Goal: Find specific page/section: Find specific page/section

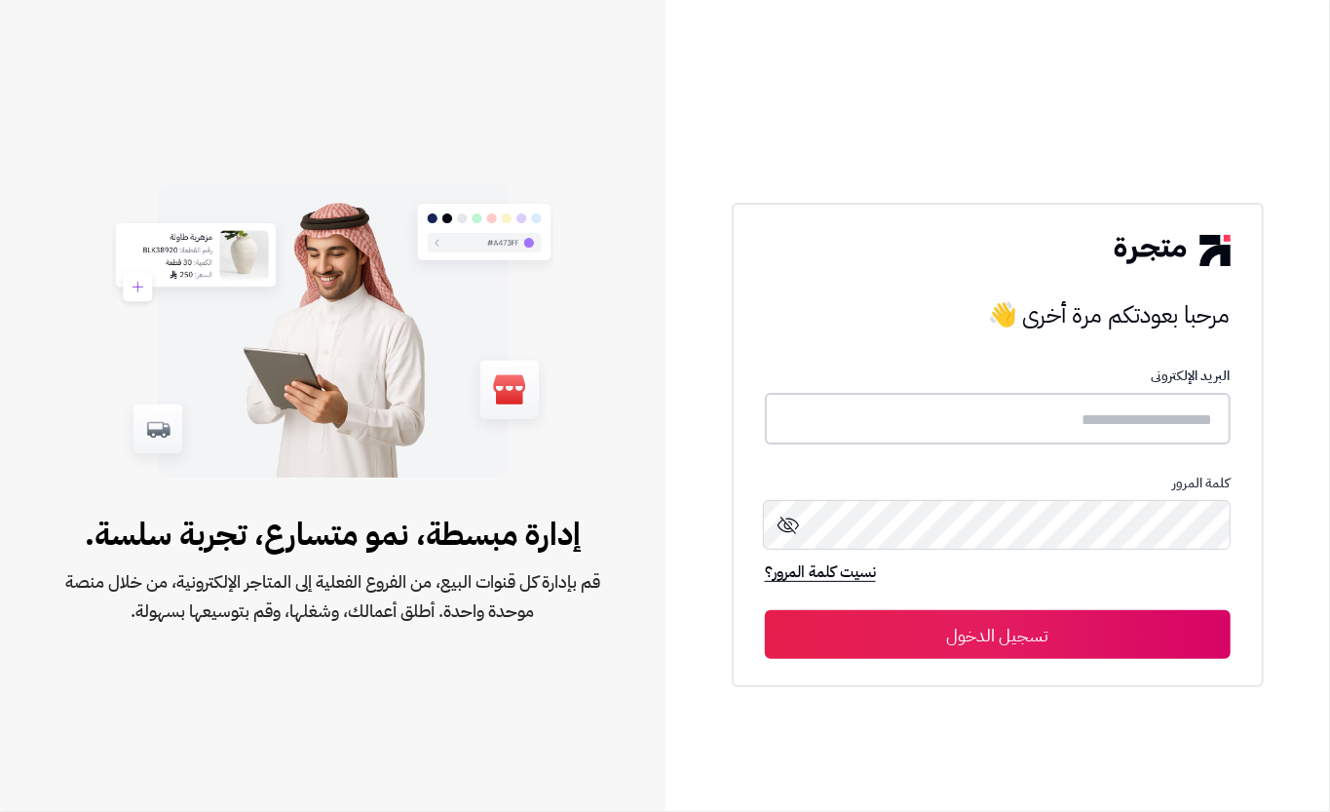
click at [1191, 409] on input "text" at bounding box center [998, 419] width 466 height 52
click at [1115, 426] on input "text" at bounding box center [998, 419] width 466 height 52
type input "****"
click at [1089, 633] on button "تسجيل الدخول" at bounding box center [998, 633] width 466 height 49
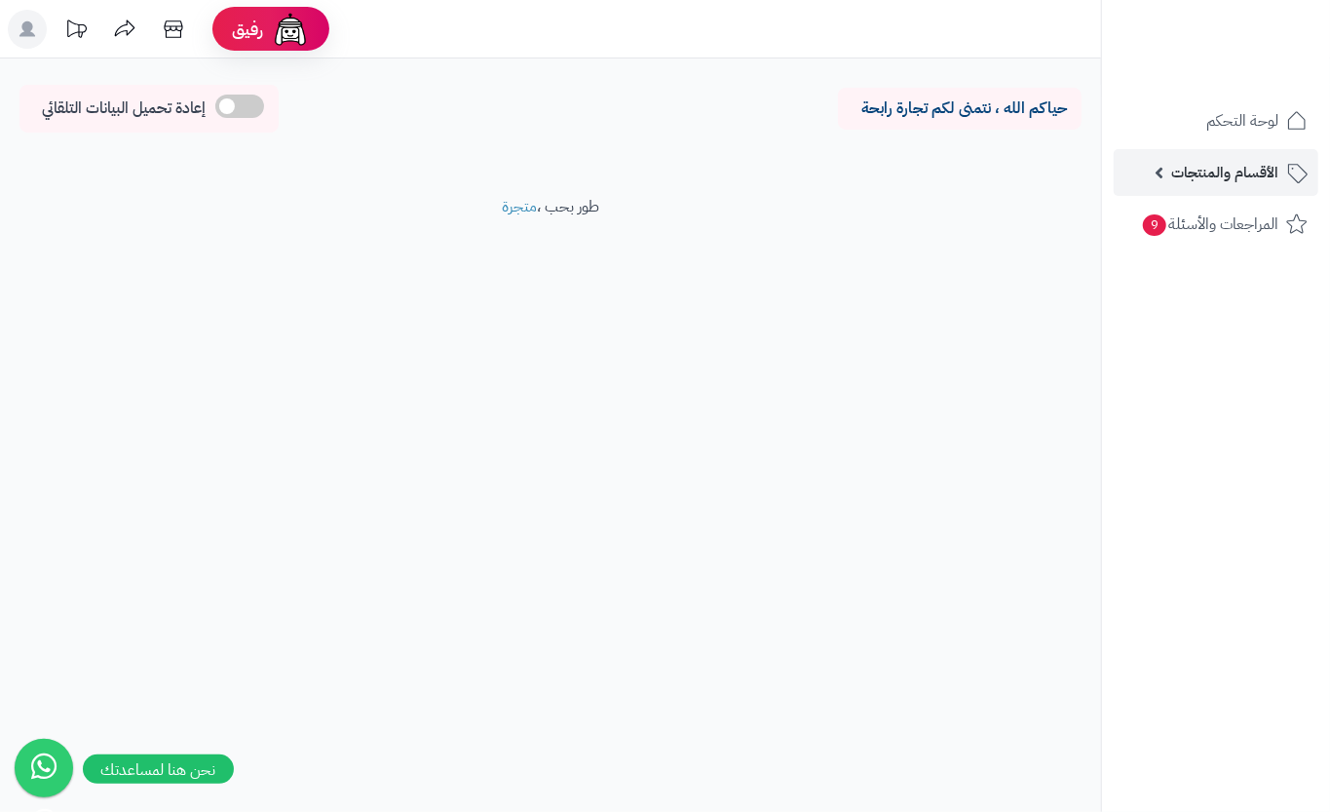
click at [1148, 161] on link "الأقسام والمنتجات" at bounding box center [1216, 172] width 205 height 47
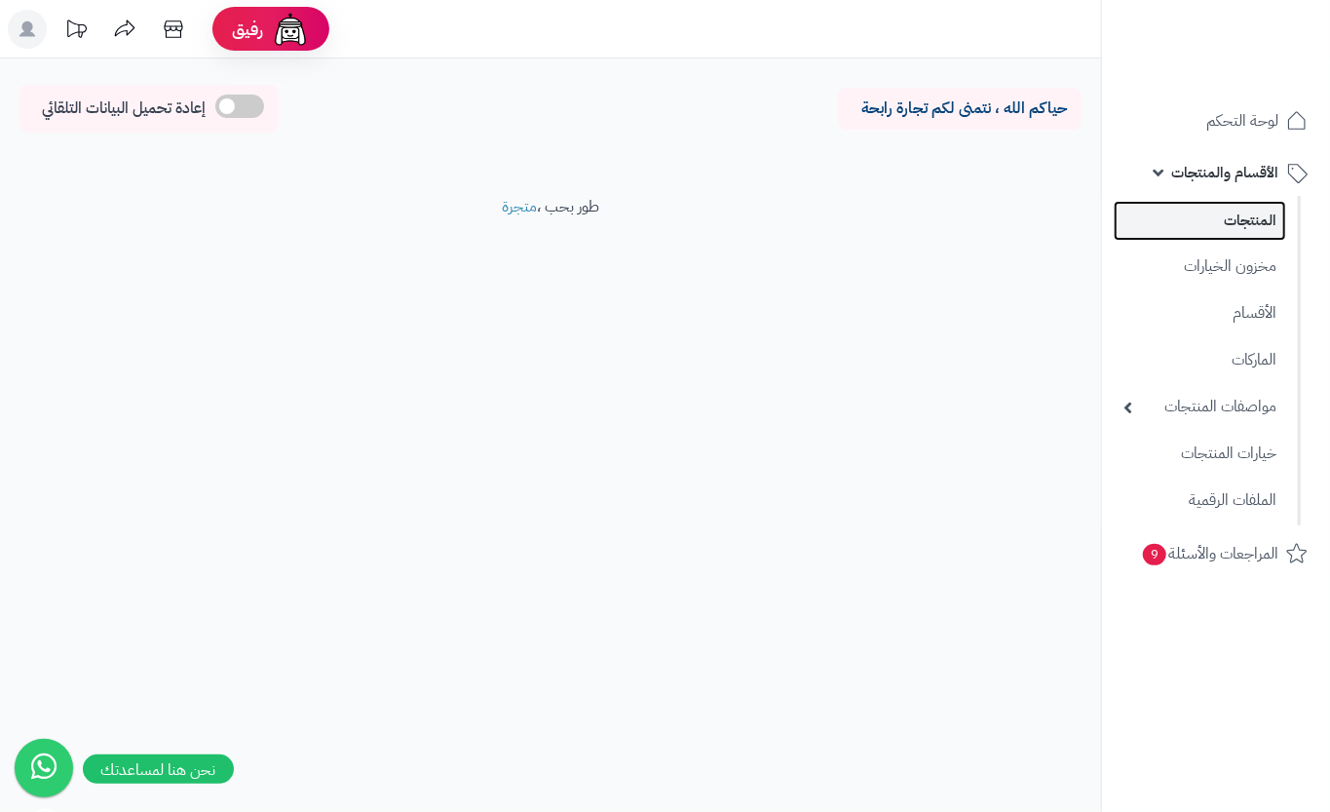
click at [1221, 215] on link "المنتجات" at bounding box center [1200, 221] width 173 height 40
